Goal: Task Accomplishment & Management: Complete application form

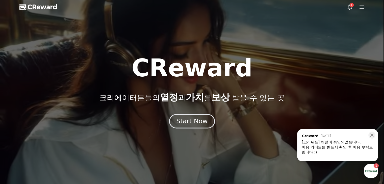
click at [201, 120] on div "Start Now" at bounding box center [191, 121] width 31 height 9
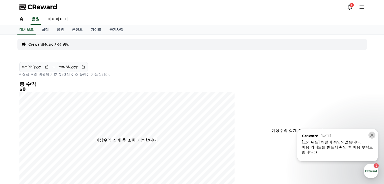
click at [372, 135] on icon at bounding box center [371, 135] width 3 height 3
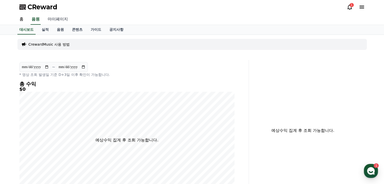
click at [59, 19] on link "마이페이지" at bounding box center [58, 19] width 28 height 11
select select "**********"
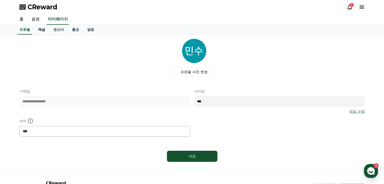
click at [41, 30] on link "채널" at bounding box center [41, 30] width 15 height 10
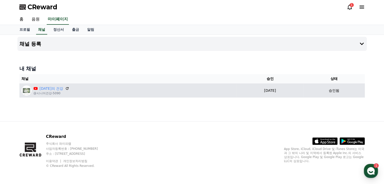
click at [140, 91] on div "오늘의 건강 @시니어건강-5090" at bounding box center [127, 91] width 213 height 10
click at [66, 88] on icon at bounding box center [67, 88] width 3 height 3
click at [260, 91] on p "2025-08-27" at bounding box center [269, 90] width 63 height 5
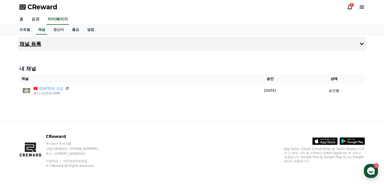
click at [360, 44] on icon at bounding box center [361, 44] width 4 height 3
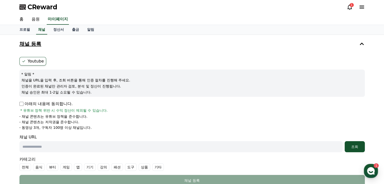
drag, startPoint x: 362, startPoint y: 43, endPoint x: 350, endPoint y: 43, distance: 11.9
click at [362, 43] on icon at bounding box center [361, 44] width 4 height 3
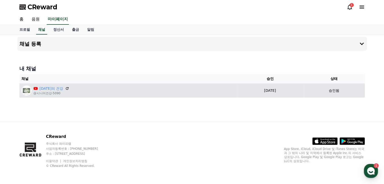
click at [105, 92] on div "오늘의 건강 @시니어건강-5090" at bounding box center [127, 91] width 213 height 10
click at [67, 89] on div "오늘의 건강 @시니어건강-5090" at bounding box center [127, 91] width 213 height 10
click at [66, 89] on icon at bounding box center [67, 88] width 3 height 3
click at [335, 90] on p "승인됨" at bounding box center [333, 90] width 11 height 5
click at [256, 89] on p "2025-08-27" at bounding box center [269, 90] width 63 height 5
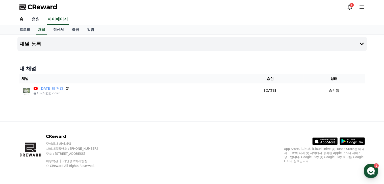
click at [35, 19] on link "음원" at bounding box center [35, 19] width 16 height 11
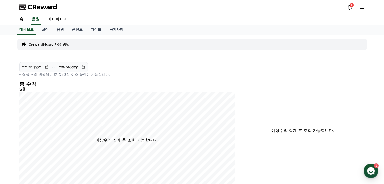
click at [56, 45] on p "CrewardMusic 사용 방법" at bounding box center [49, 44] width 41 height 5
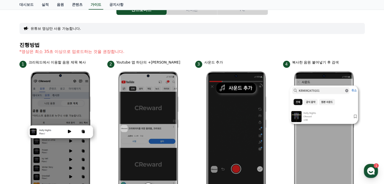
scroll to position [5, 0]
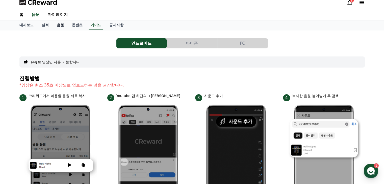
click at [60, 26] on link "음원" at bounding box center [60, 25] width 15 height 10
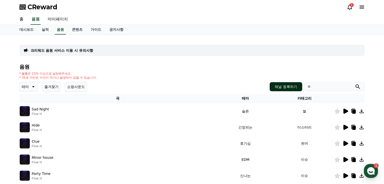
click at [290, 85] on button "채널 등록하기" at bounding box center [285, 86] width 32 height 9
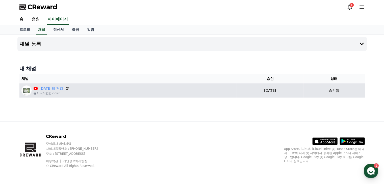
click at [236, 94] on td "2025-08-27 08-27" at bounding box center [269, 90] width 67 height 14
click at [184, 91] on div "오늘의 건강 @시니어건강-5090" at bounding box center [127, 91] width 213 height 10
click at [115, 89] on div "오늘의 건강 @시니어건강-5090" at bounding box center [127, 91] width 213 height 10
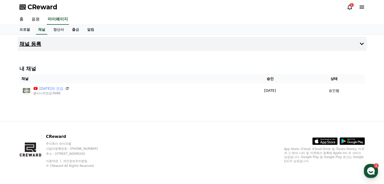
click at [209, 43] on button "채널 등록" at bounding box center [191, 44] width 349 height 14
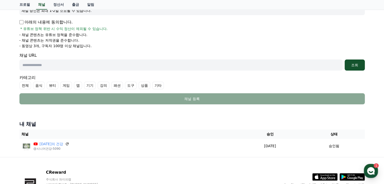
scroll to position [117, 0]
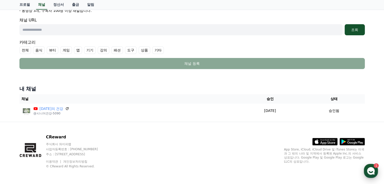
click at [366, 168] on icon "button" at bounding box center [370, 170] width 9 height 9
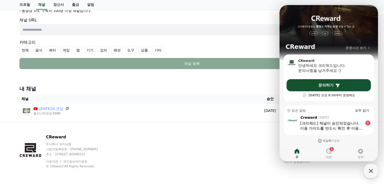
scroll to position [4, 0]
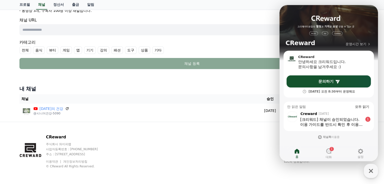
click at [351, 124] on div "이용 가이드를 반드시 확인 후 이용 부탁드립니다 :)" at bounding box center [331, 124] width 63 height 5
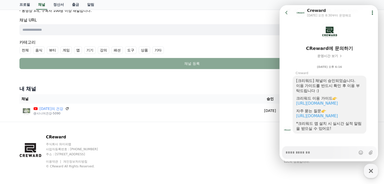
scroll to position [25, 0]
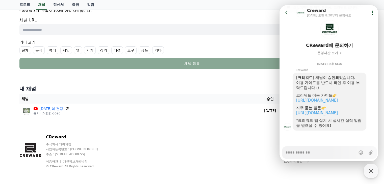
click at [337, 98] on link "https://creward.net/music/guide/android" at bounding box center [317, 100] width 42 height 5
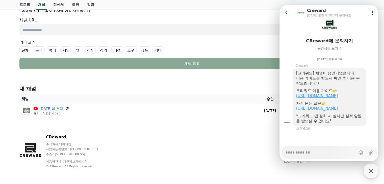
type textarea "*"
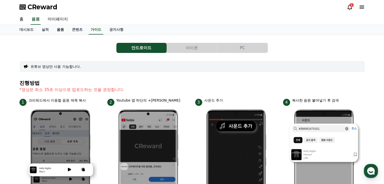
click at [63, 30] on link "음원" at bounding box center [60, 30] width 15 height 10
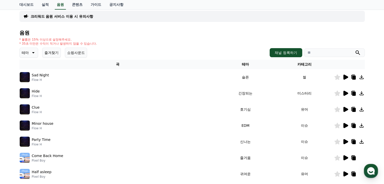
scroll to position [25, 0]
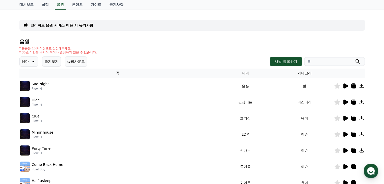
click at [345, 102] on icon at bounding box center [345, 102] width 5 height 5
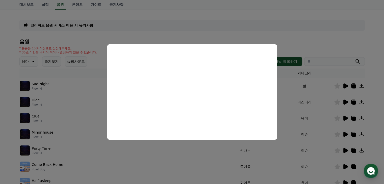
click at [284, 156] on button "close modal" at bounding box center [192, 92] width 384 height 184
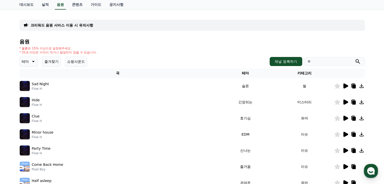
click at [344, 101] on icon at bounding box center [345, 102] width 5 height 5
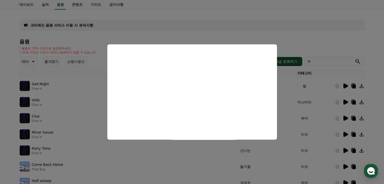
click at [218, 24] on button "close modal" at bounding box center [192, 92] width 384 height 184
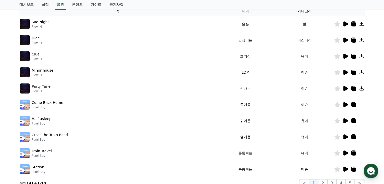
scroll to position [76, 0]
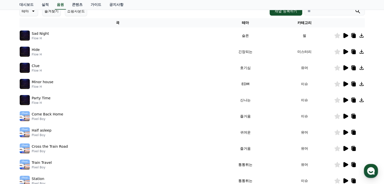
click at [344, 98] on icon at bounding box center [345, 100] width 5 height 5
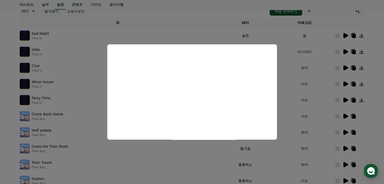
click at [292, 78] on button "close modal" at bounding box center [192, 92] width 384 height 184
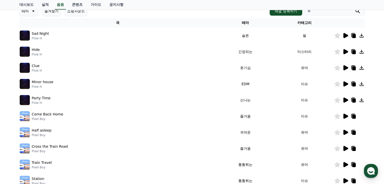
click at [361, 100] on icon at bounding box center [361, 100] width 4 height 4
click at [96, 3] on link "가이드" at bounding box center [96, 5] width 19 height 10
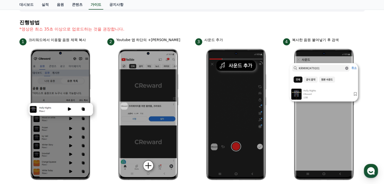
scroll to position [76, 0]
